Goal: Information Seeking & Learning: Learn about a topic

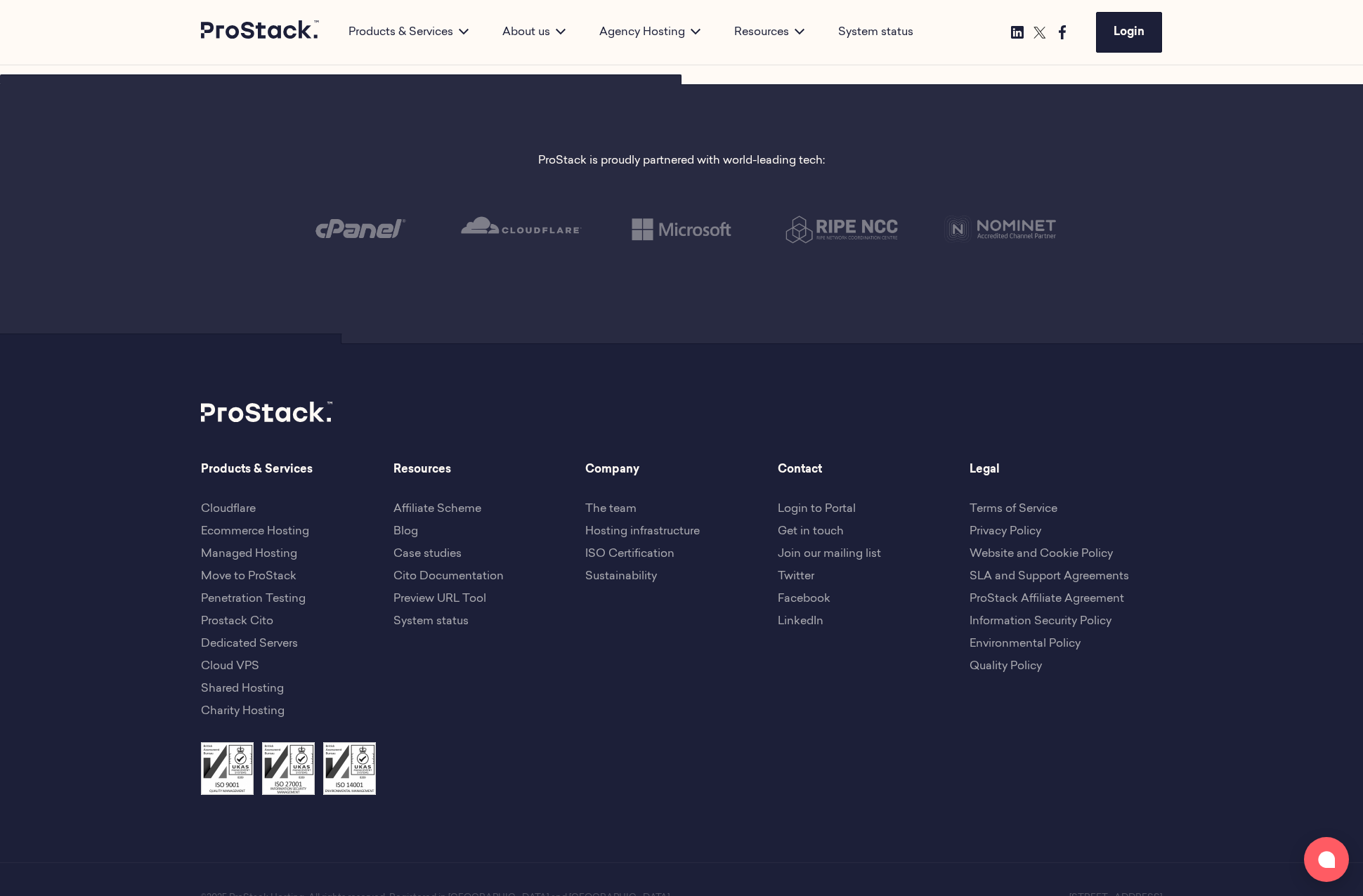
scroll to position [3061, 0]
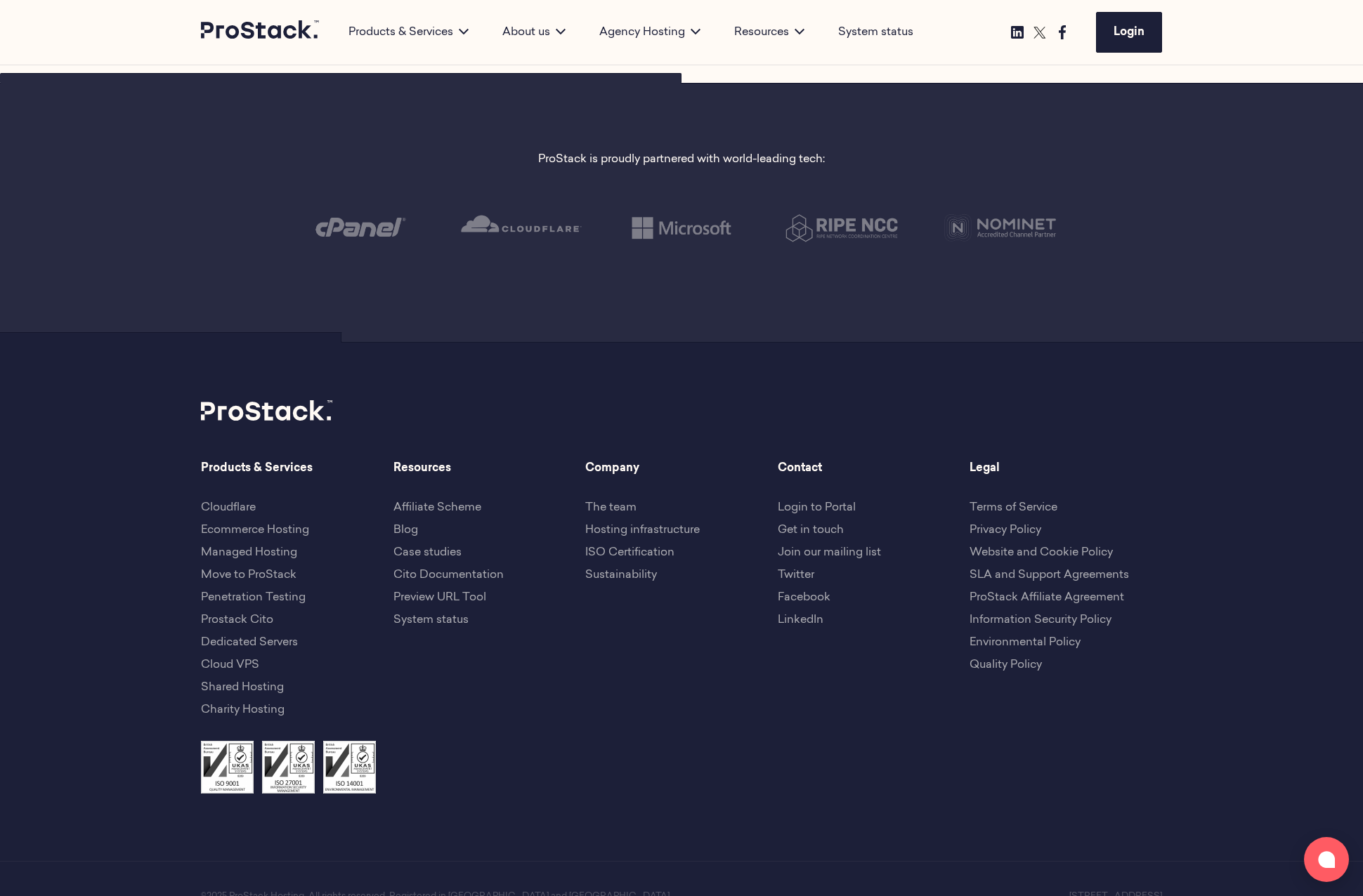
click at [535, 746] on p at bounding box center [681, 767] width 961 height 52
click at [236, 617] on link "Prostack Cito" at bounding box center [237, 620] width 73 height 12
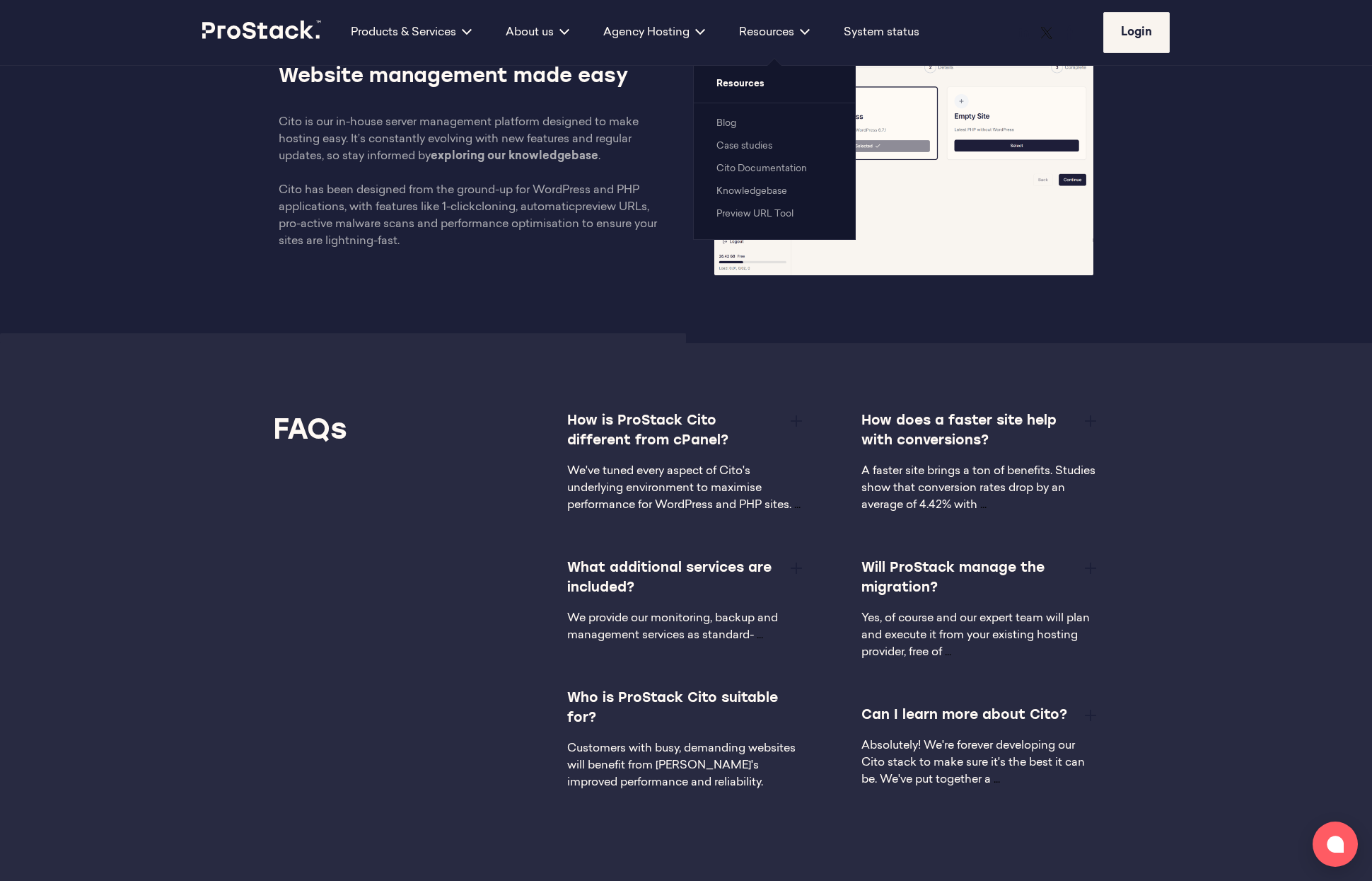
scroll to position [2053, 0]
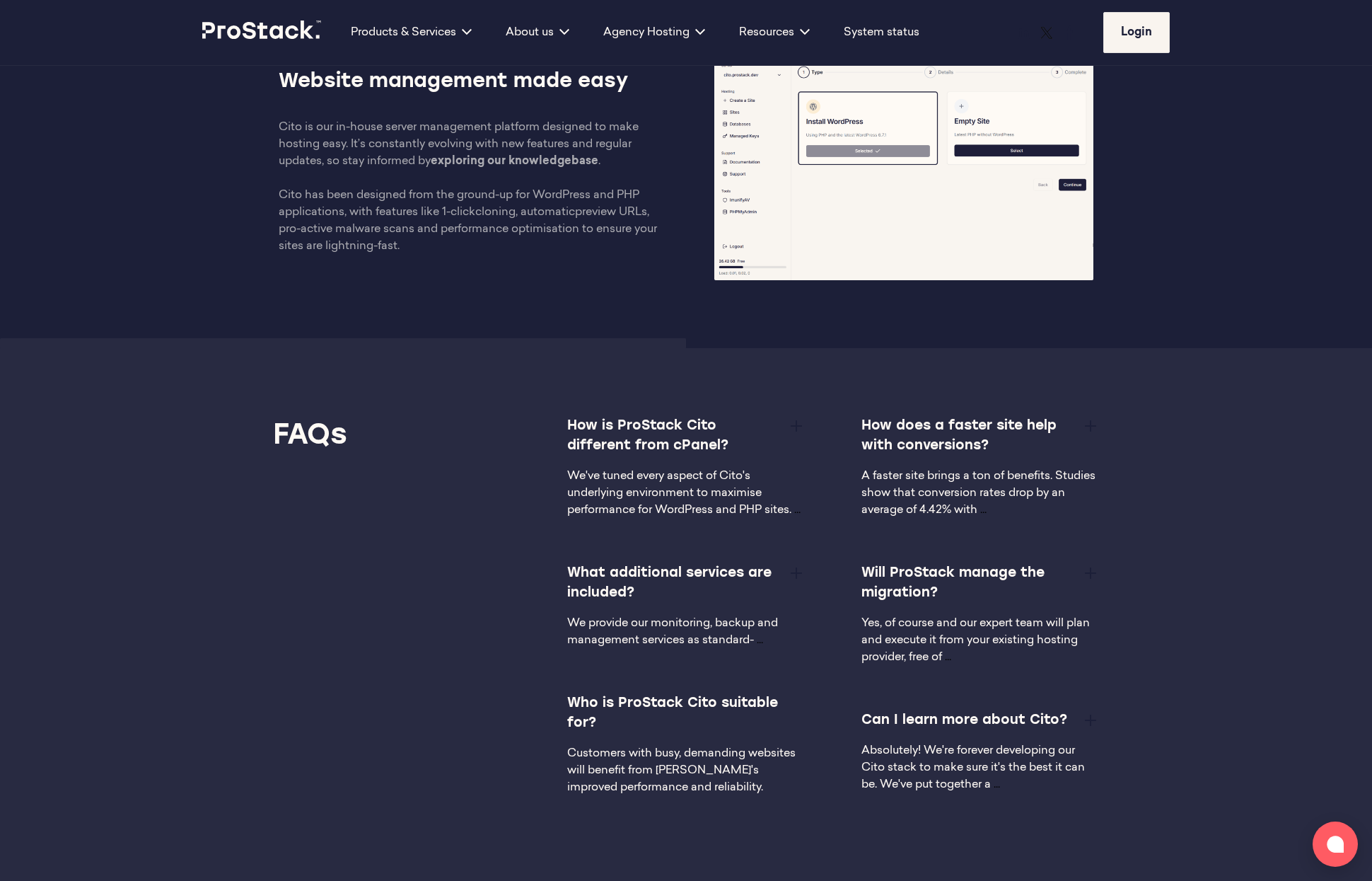
click at [292, 129] on p "Cito is our in-house server management platform designed to make hosting easy. …" at bounding box center [468, 186] width 379 height 136
click at [286, 194] on p "Cito is our in-house server management platform designed to make hosting easy. …" at bounding box center [468, 186] width 379 height 136
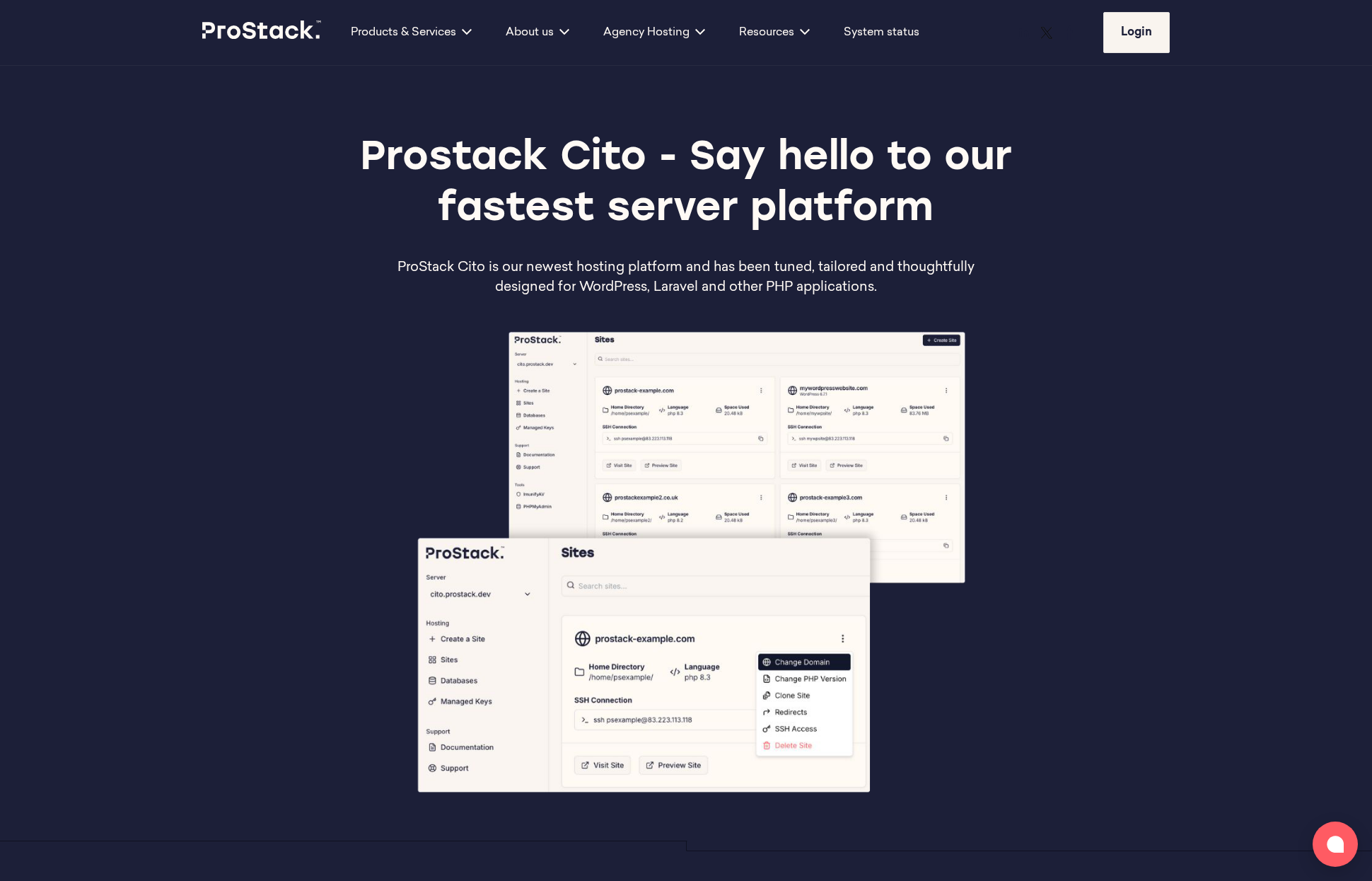
scroll to position [0, 0]
click at [236, 21] on icon at bounding box center [262, 30] width 120 height 19
click at [250, 29] on icon at bounding box center [262, 30] width 120 height 19
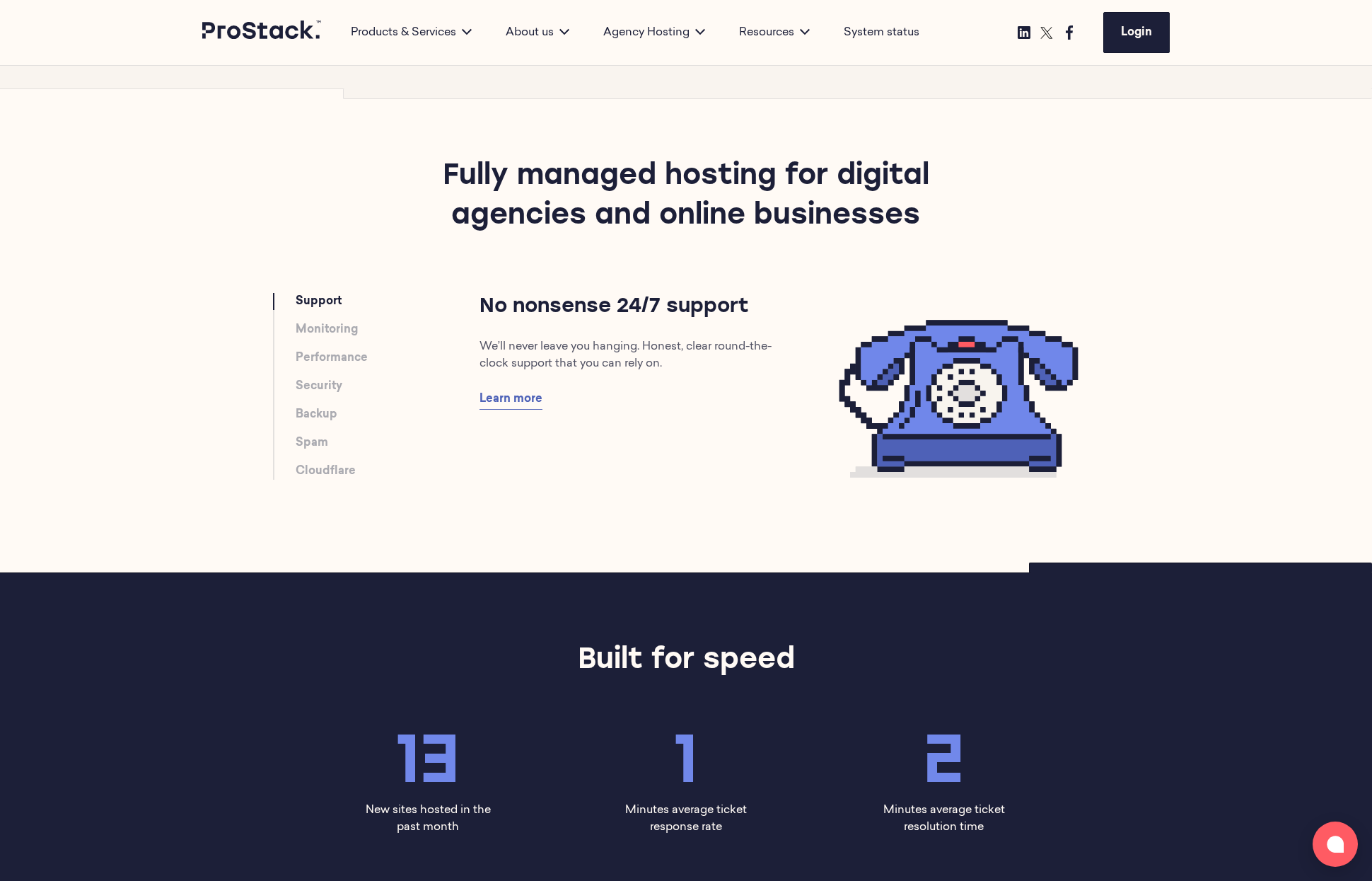
scroll to position [712, 0]
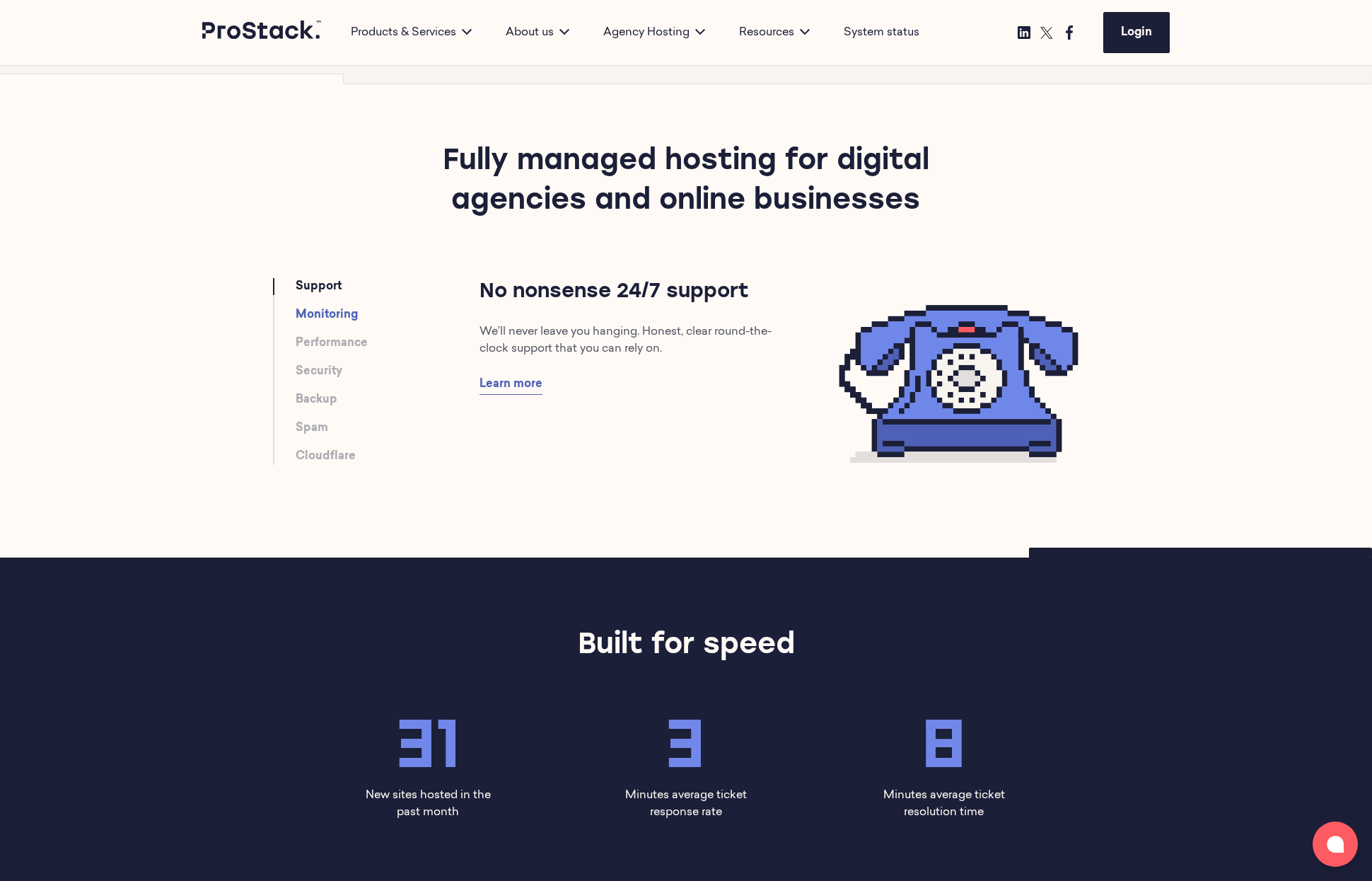
click at [343, 306] on link "Monitoring" at bounding box center [327, 315] width 62 height 17
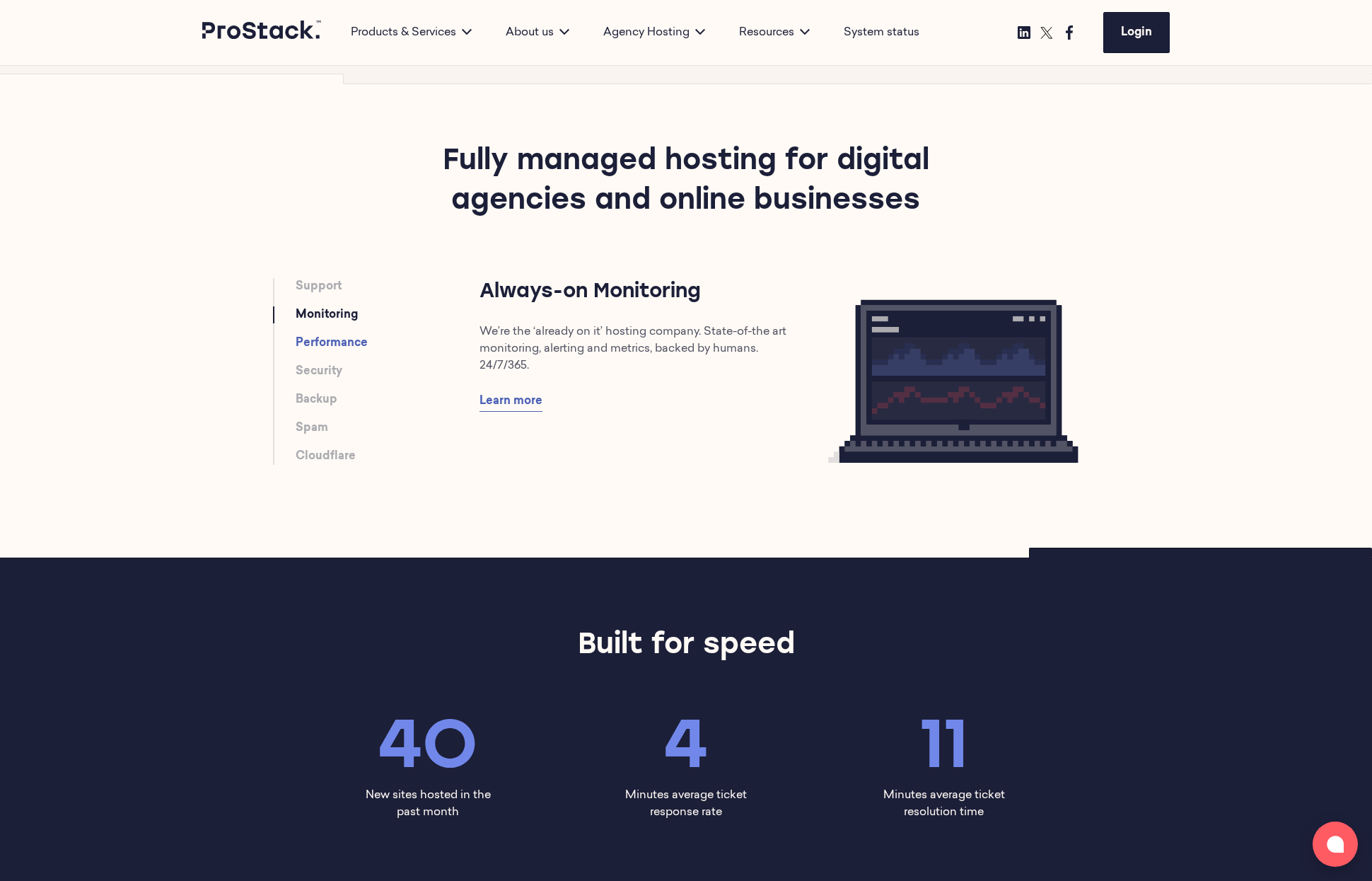
click at [337, 344] on link "Performance" at bounding box center [332, 343] width 72 height 17
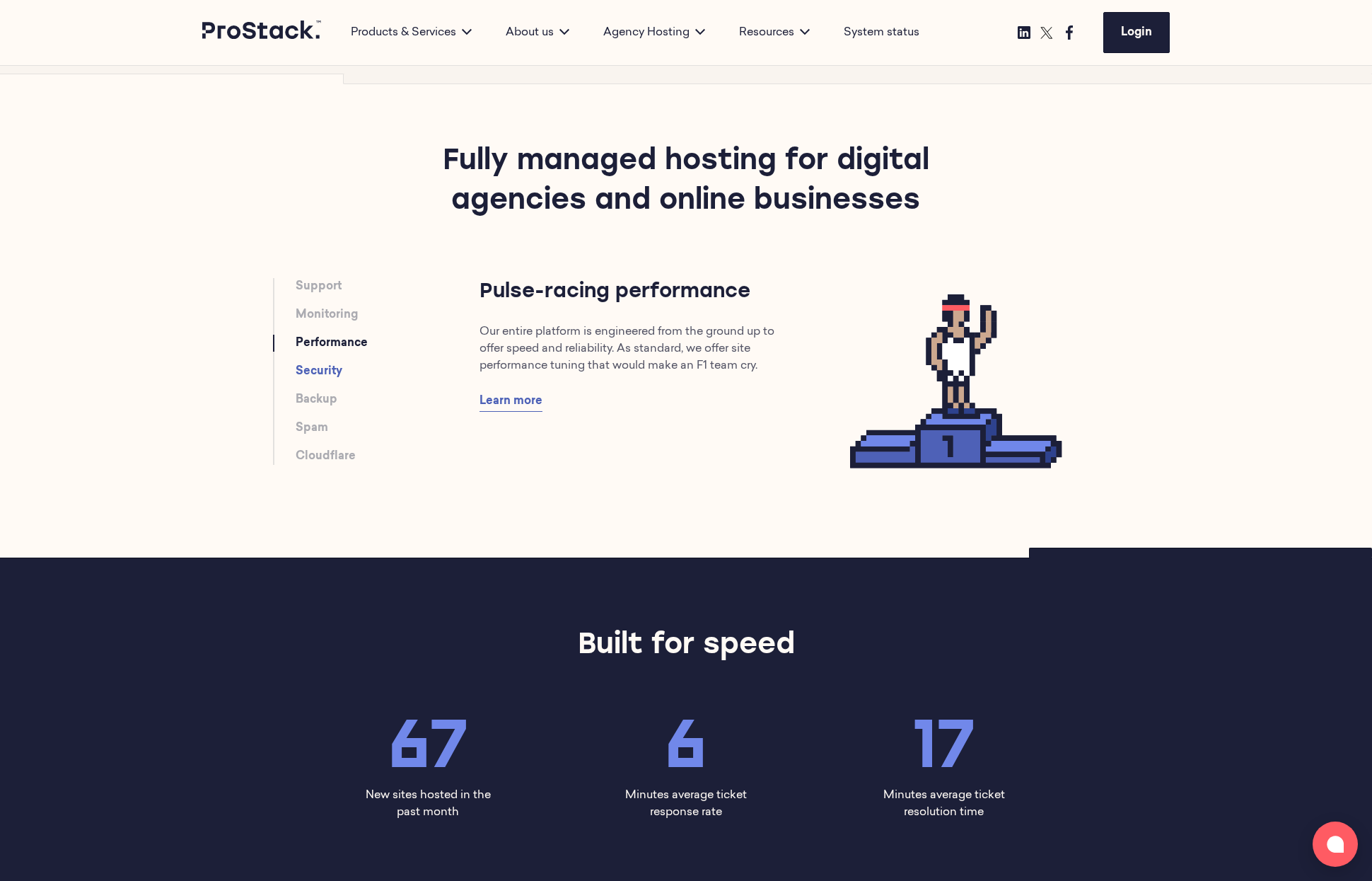
click at [334, 374] on link "Security" at bounding box center [319, 371] width 47 height 17
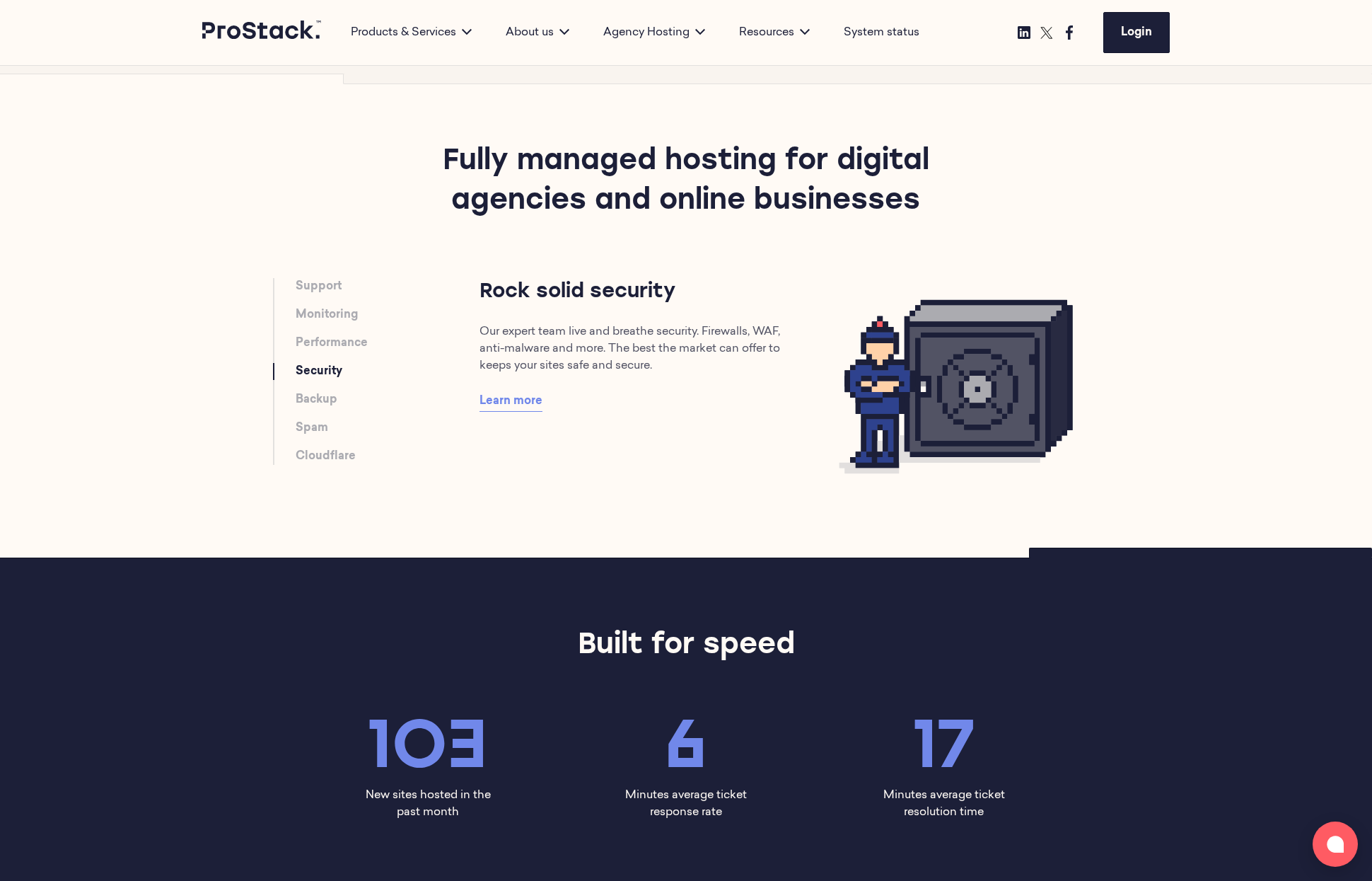
click at [514, 401] on span "Learn more" at bounding box center [511, 401] width 63 height 12
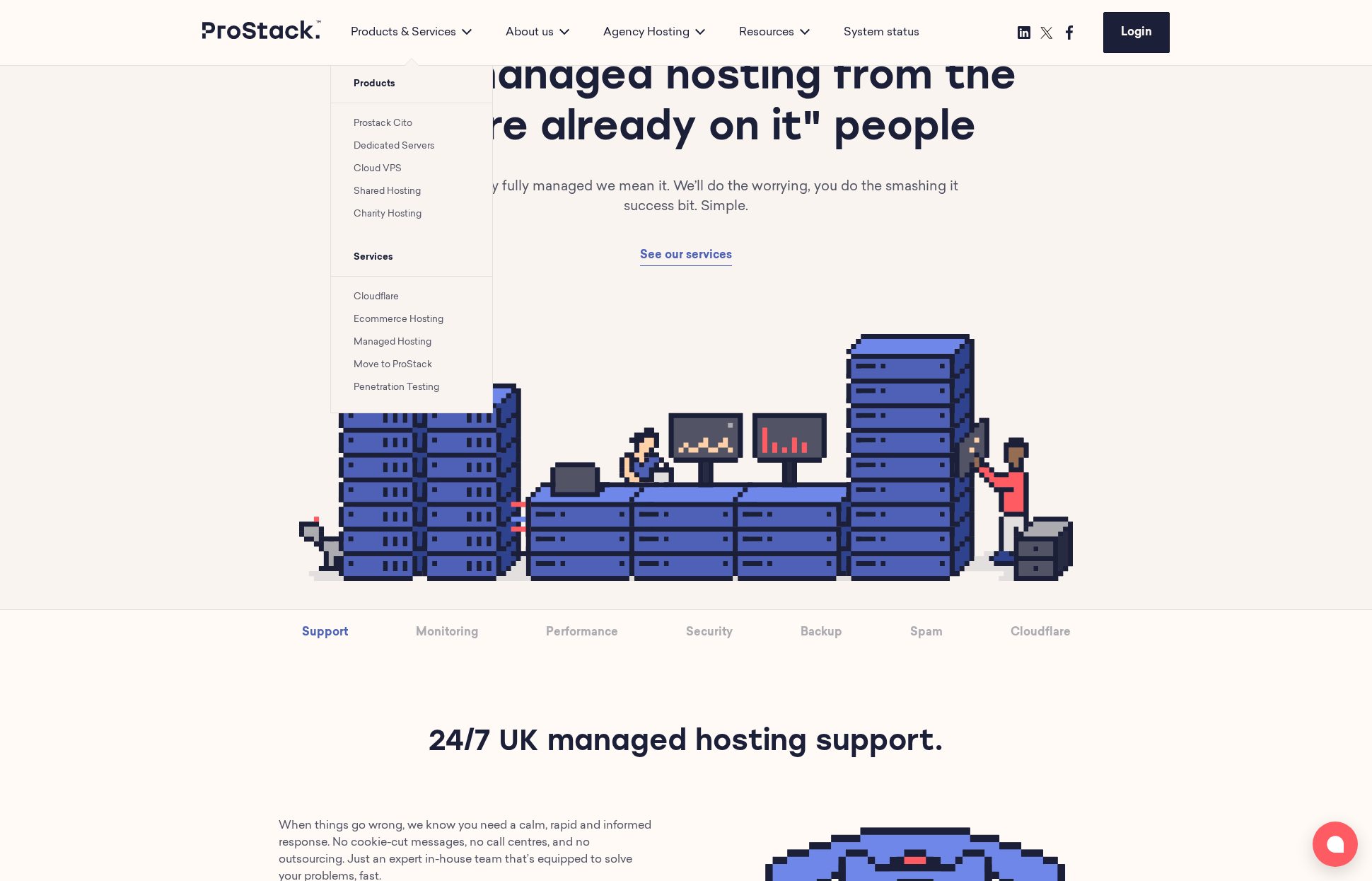
scroll to position [90, 0]
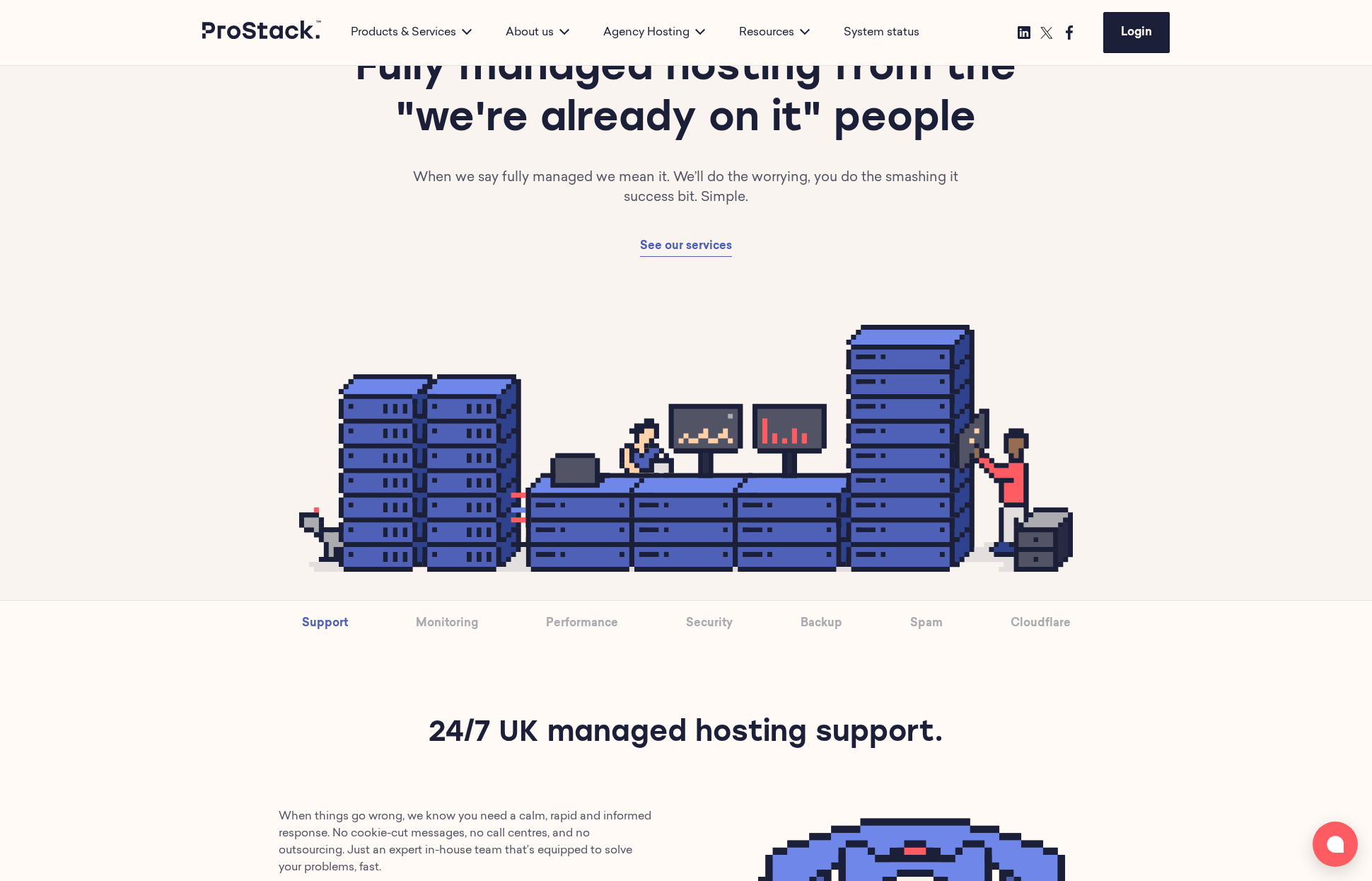
click at [308, 19] on div "Products & Services Products Prostack Cito Dedicated Servers Cloud VPS Shared H…" at bounding box center [686, 33] width 967 height 65
click at [259, 40] on link at bounding box center [262, 32] width 120 height 24
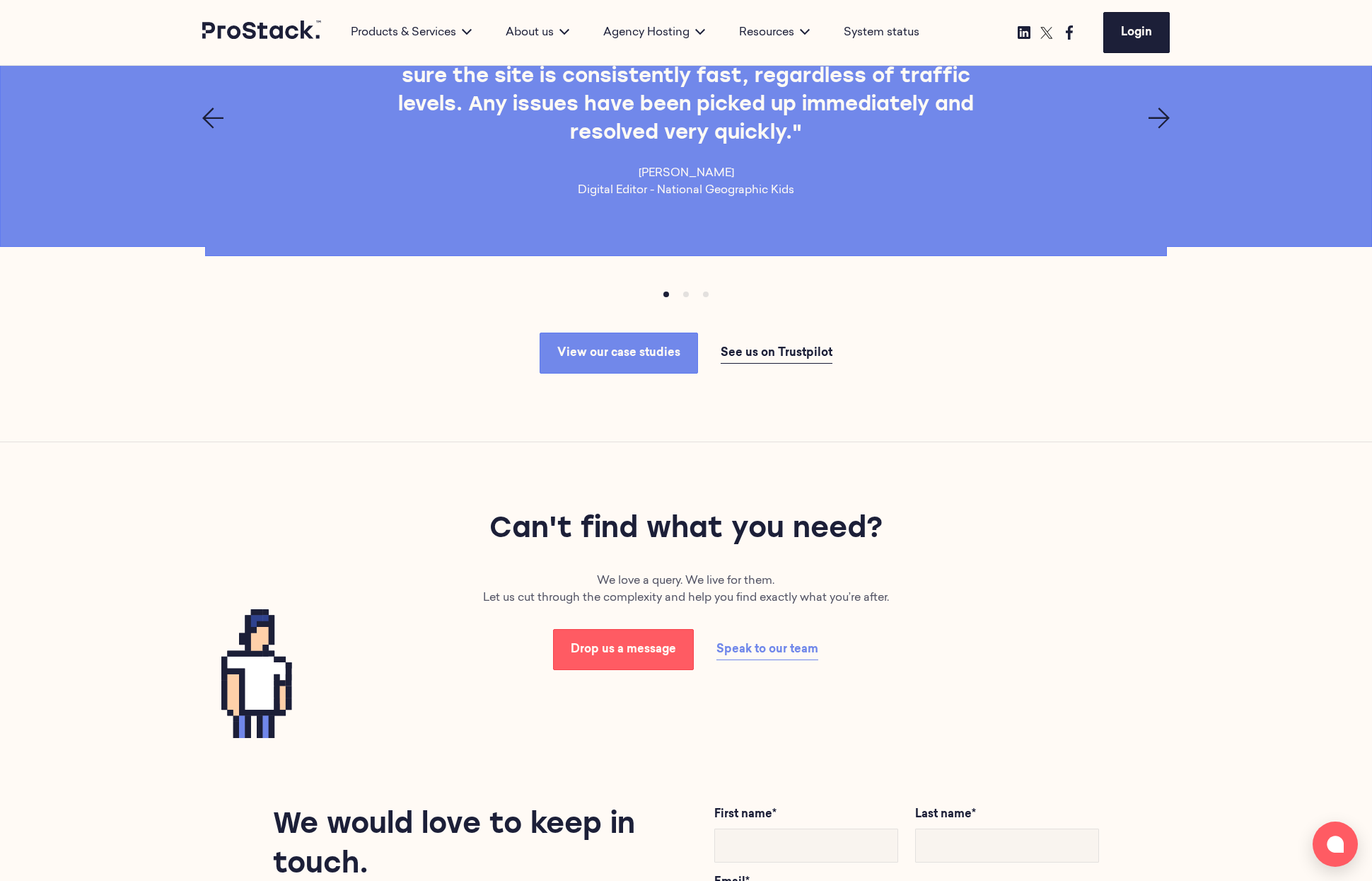
scroll to position [2091, 0]
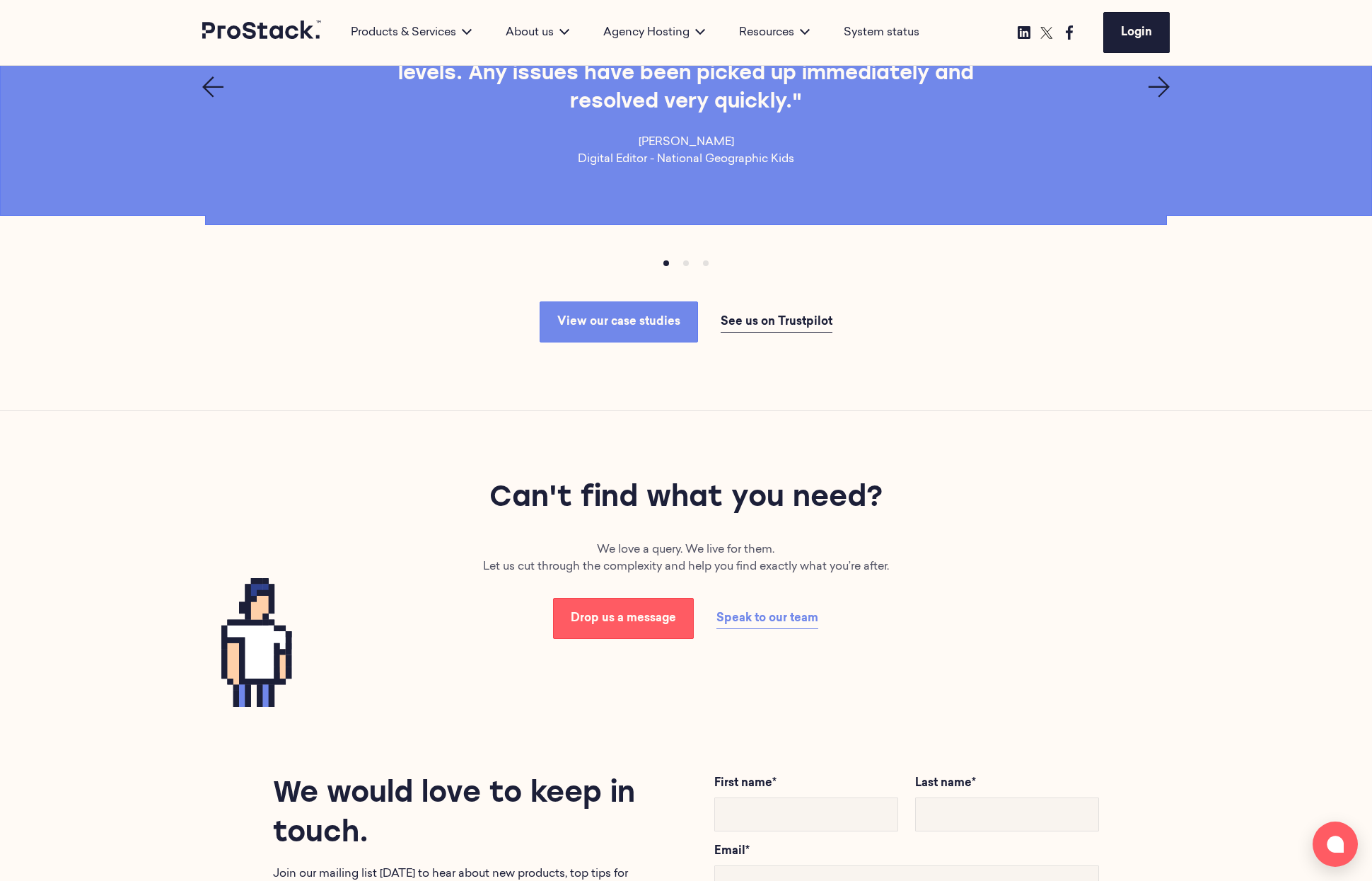
click at [1155, 98] on icon "Next page" at bounding box center [1158, 86] width 21 height 21
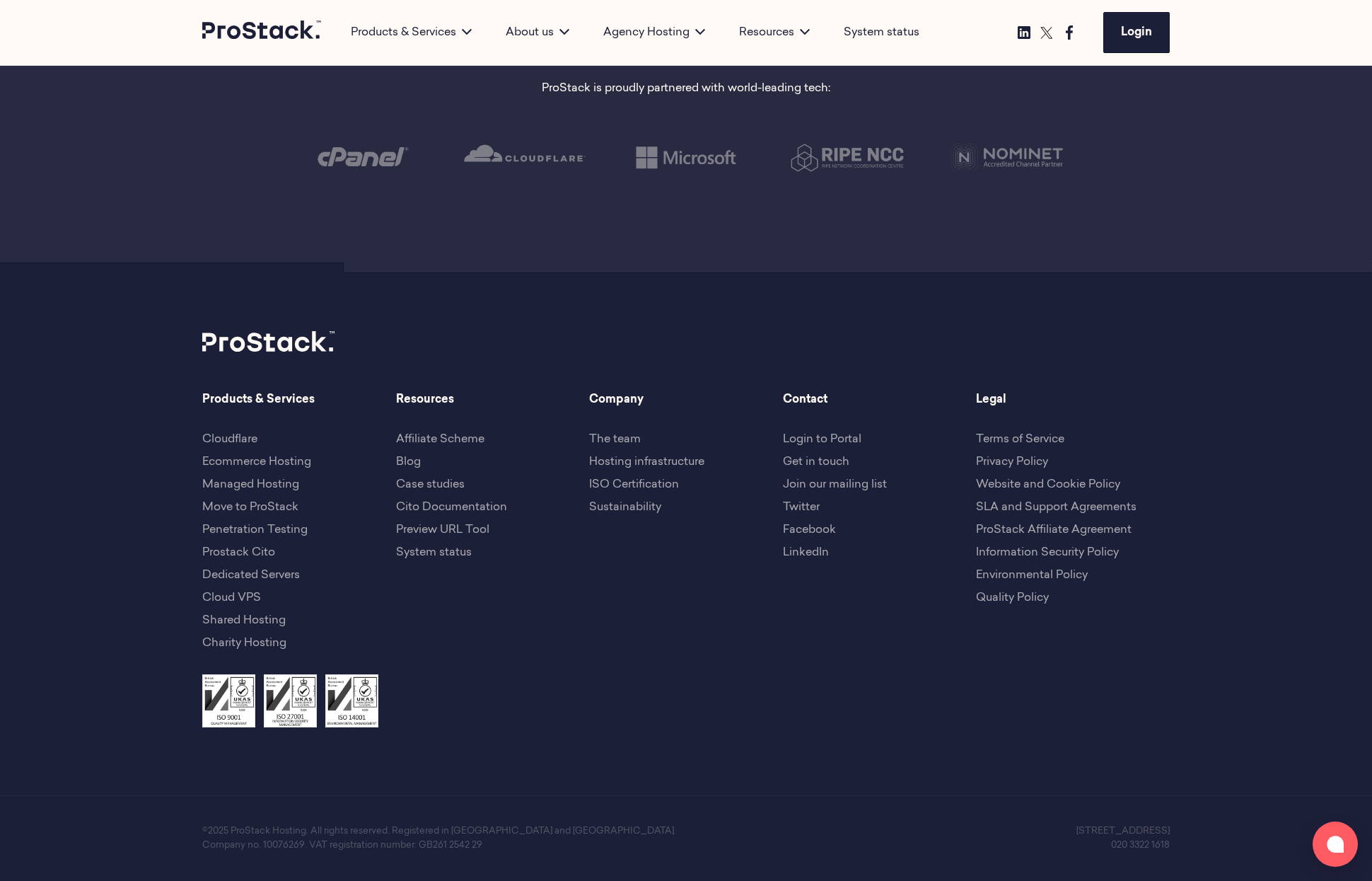
scroll to position [3156, 0]
click at [888, 654] on div "Products & Services Cloudflare Ecommerce Hosting Managed Hosting Move to ProSta…" at bounding box center [686, 534] width 967 height 283
click at [1016, 503] on link "SLA and Support Agreements" at bounding box center [1056, 508] width 161 height 12
click at [249, 554] on link "Prostack Cito" at bounding box center [238, 552] width 73 height 12
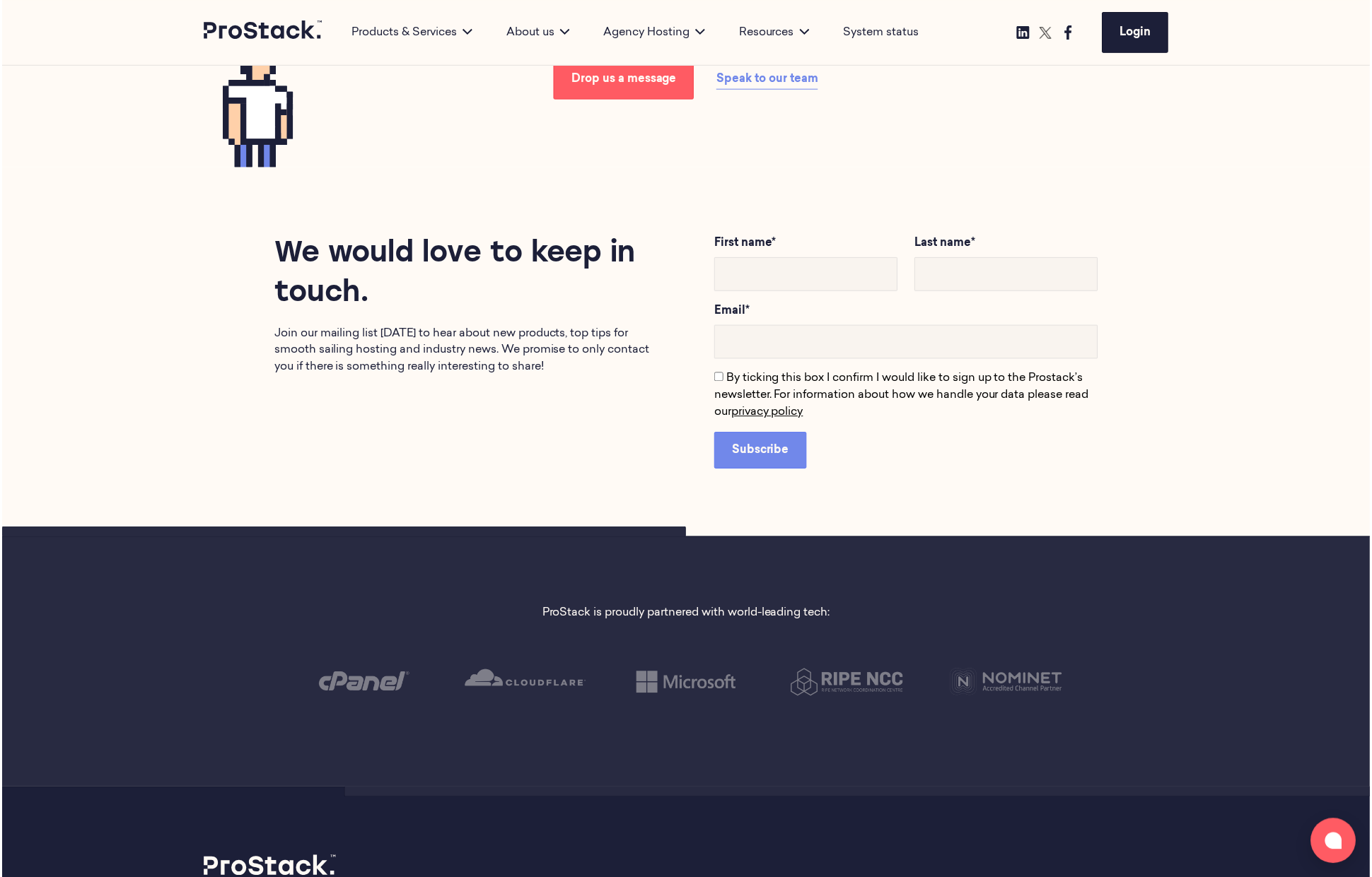
scroll to position [2512, 0]
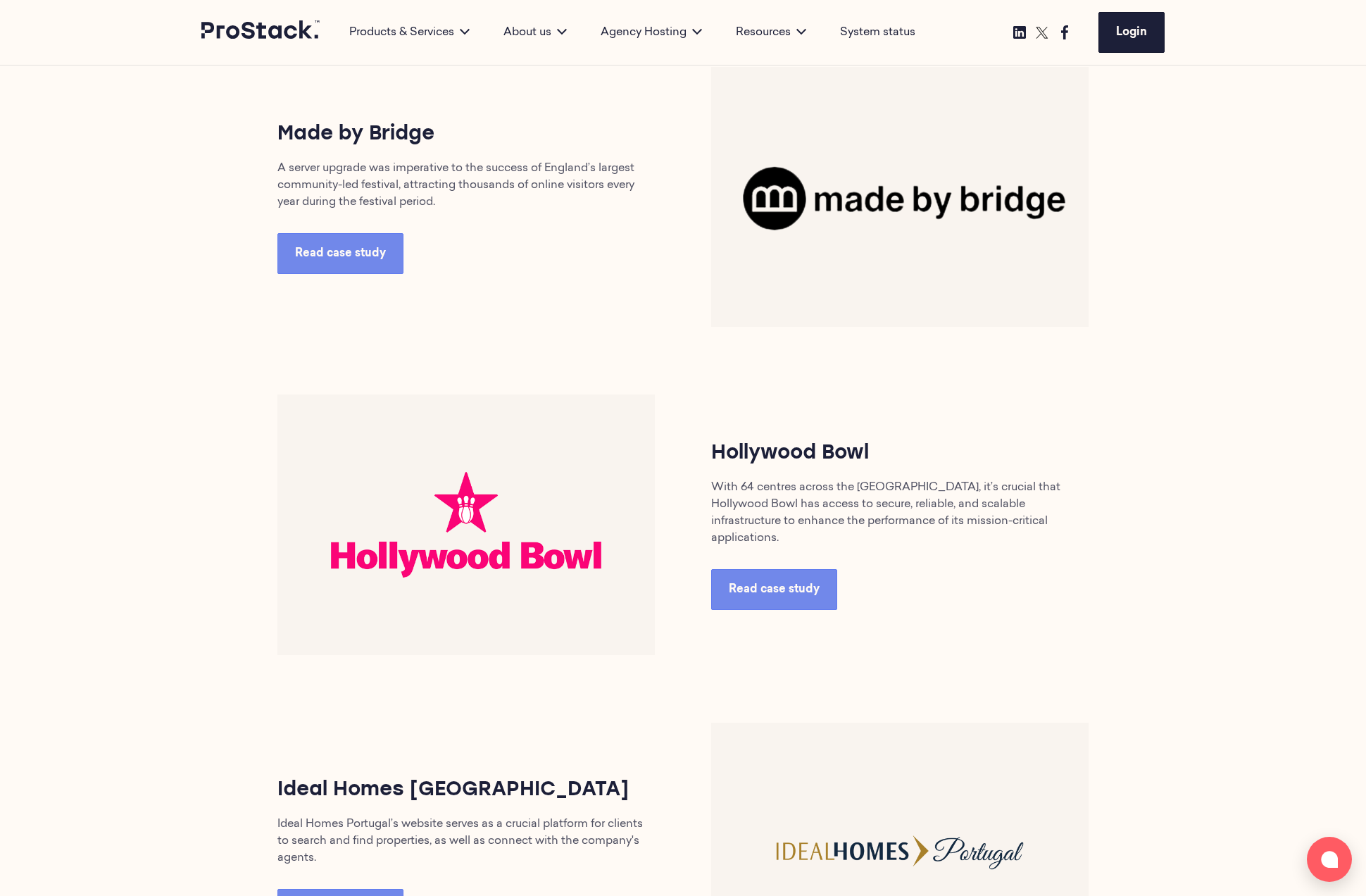
scroll to position [1702, 0]
